Goal: Transaction & Acquisition: Register for event/course

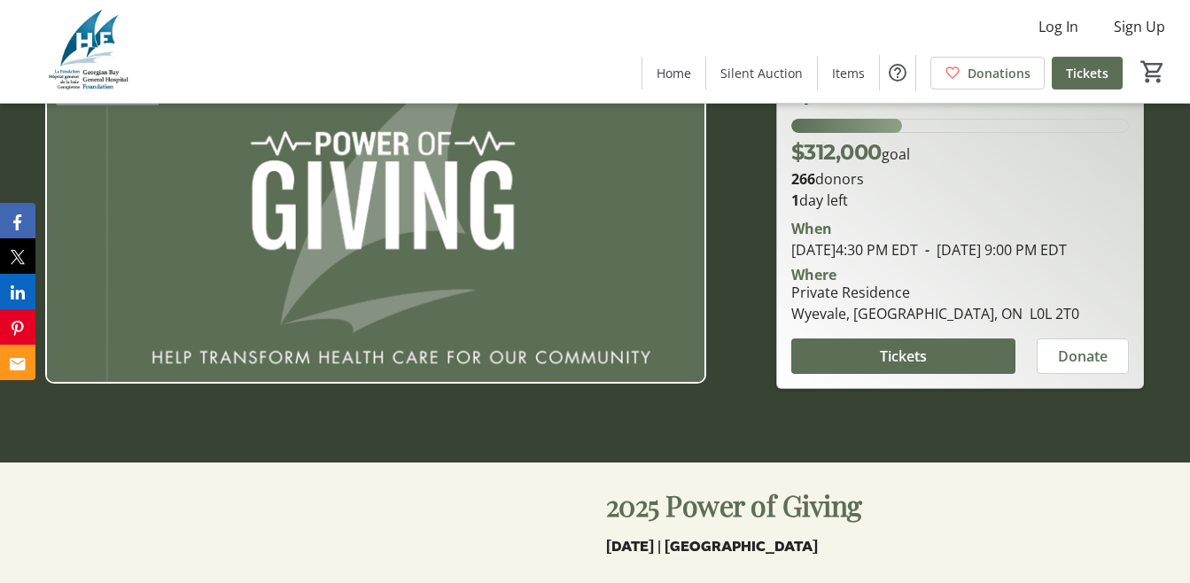
scroll to position [177, 0]
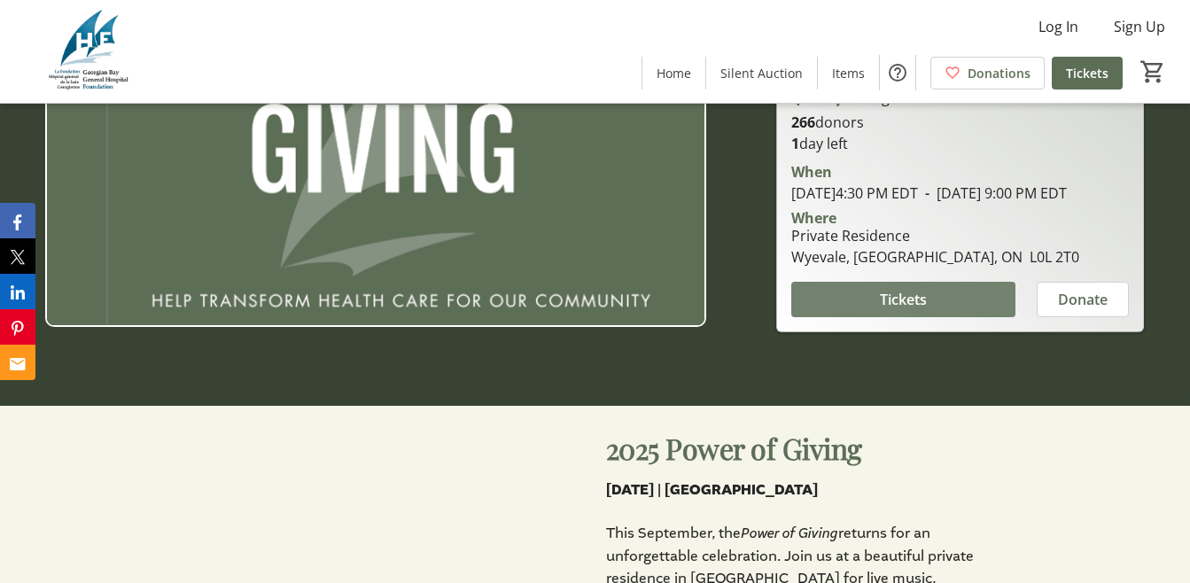
click at [912, 308] on span "Tickets" at bounding box center [903, 299] width 47 height 21
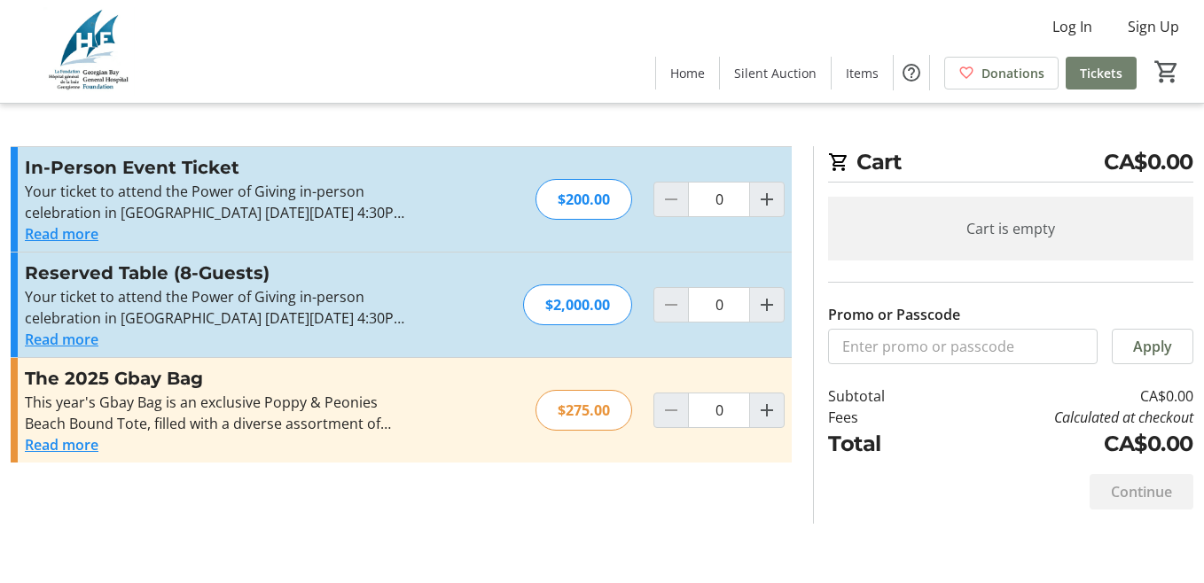
click at [1105, 66] on span "Tickets" at bounding box center [1101, 73] width 43 height 19
